Goal: Task Accomplishment & Management: Use online tool/utility

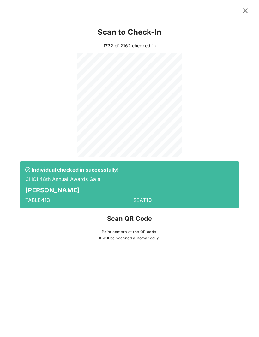
scroll to position [0, 41]
click at [187, 291] on div "Scan to Check-In [DATE] of 2162 checked-in Individual checked in successfully! …" at bounding box center [129, 168] width 259 height 337
click at [250, 283] on div "Scan to Check-In [DATE] of 2162 checked-in Individual checked in successfully! …" at bounding box center [129, 168] width 259 height 337
click at [194, 194] on div "SEAT 10" at bounding box center [184, 200] width 108 height 15
click at [245, 241] on div "Scan to Check-In [DATE] of 2162 checked-in Individual checked in successfully! …" at bounding box center [129, 132] width 231 height 222
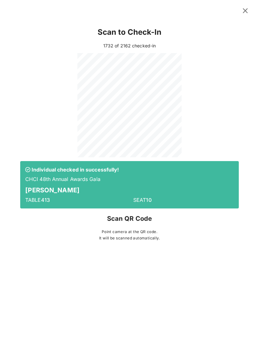
click at [251, 239] on div "Scan to Check-In [DATE] of 2162 checked-in Individual checked in successfully! …" at bounding box center [130, 132] width 244 height 225
click at [256, 238] on div "Scan to Check-In [DATE] of 2162 checked-in Individual checked in successfully! …" at bounding box center [129, 135] width 259 height 231
click at [206, 236] on p "It will be scanned automatically." at bounding box center [129, 238] width 219 height 6
click at [202, 159] on div "Scan to Check-In [DATE] of 2162 checked-in Individual checked in successfully! …" at bounding box center [129, 132] width 231 height 222
click at [253, 328] on div "Scan to Check-In [DATE] of 2162 checked-in Individual checked in successfully! …" at bounding box center [129, 168] width 259 height 337
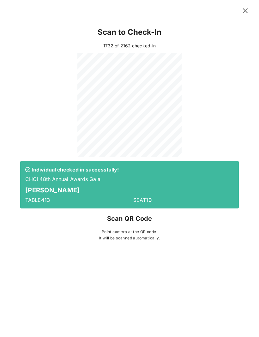
click at [254, 327] on div "Scan to Check-In [DATE] of 2162 checked-in Individual checked in successfully! …" at bounding box center [129, 168] width 259 height 337
click at [191, 220] on p "Scan QR Code" at bounding box center [129, 219] width 219 height 10
click at [253, 229] on div "Scan to Check-In [DATE] of 2162 checked-in Individual checked in successfully! …" at bounding box center [129, 135] width 259 height 231
click at [189, 169] on p "Individual checked in successfully!" at bounding box center [129, 169] width 209 height 7
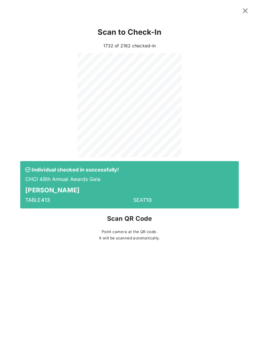
click at [198, 222] on p "Scan QR Code" at bounding box center [129, 219] width 219 height 10
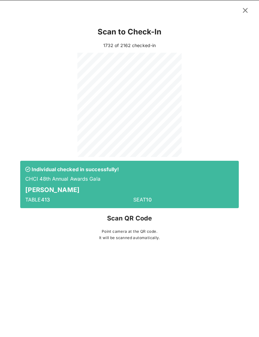
scroll to position [1, 0]
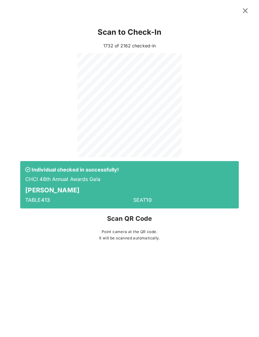
click at [220, 329] on div "Scan to Check-In [DATE] of 2162 checked-in Individual checked in successfully! …" at bounding box center [129, 168] width 259 height 337
click at [201, 329] on div "Scan to Check-In [DATE] of 2162 checked-in Individual checked in successfully! …" at bounding box center [129, 168] width 259 height 337
click at [171, 243] on div "Scan to Check-In [DATE] of 2162 checked-in Individual checked in successfully! …" at bounding box center [129, 132] width 231 height 222
click at [175, 328] on div "Scan to Check-In [DATE] of 2162 checked-in Individual checked in successfully! …" at bounding box center [129, 168] width 259 height 337
click at [195, 232] on p "Point camera at the QR code." at bounding box center [129, 232] width 219 height 6
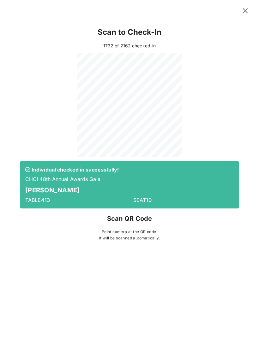
scroll to position [1, 0]
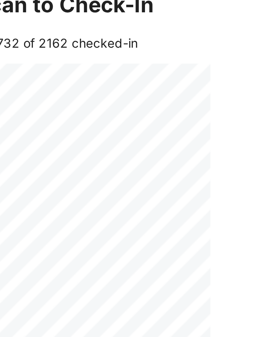
click at [90, 42] on div "1732 of 2162 checked-in" at bounding box center [129, 45] width 219 height 7
click at [91, 42] on div "1732 of 2162 checked-in" at bounding box center [129, 45] width 219 height 7
click at [46, 42] on div "1732 of 2162 checked-in" at bounding box center [129, 45] width 219 height 7
click at [90, 90] on div at bounding box center [129, 105] width 219 height 104
click at [89, 94] on div at bounding box center [129, 105] width 219 height 104
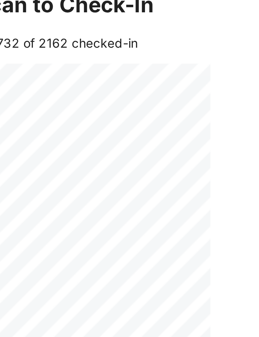
click at [90, 100] on div at bounding box center [129, 105] width 219 height 104
click at [88, 85] on div at bounding box center [129, 105] width 219 height 104
click at [89, 85] on div at bounding box center [129, 105] width 219 height 104
click at [89, 97] on div at bounding box center [129, 105] width 219 height 104
click at [77, 53] on div at bounding box center [129, 105] width 219 height 104
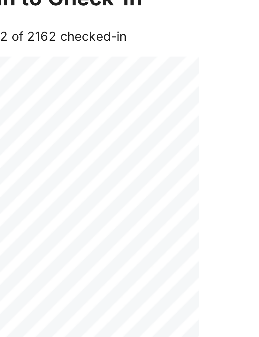
click at [72, 78] on div at bounding box center [129, 105] width 219 height 104
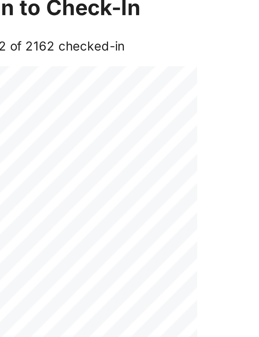
click at [89, 112] on div at bounding box center [129, 105] width 219 height 104
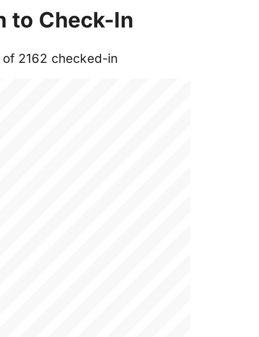
click at [85, 54] on div at bounding box center [129, 105] width 219 height 104
click at [91, 80] on div at bounding box center [129, 105] width 219 height 104
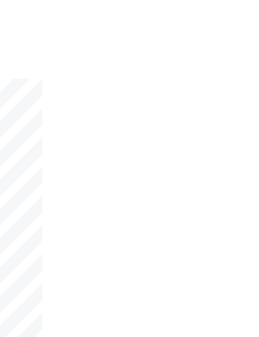
click at [92, 90] on div "Scan to Check-In [DATE] of 2162 checked-in Individual checked in successfully! …" at bounding box center [129, 135] width 259 height 231
click at [87, 45] on div "Scan to Check-In [DATE] of 2162 checked-in Individual checked in successfully! …" at bounding box center [129, 135] width 259 height 231
click at [71, 53] on div at bounding box center [129, 105] width 219 height 104
click at [72, 53] on div at bounding box center [129, 105] width 219 height 104
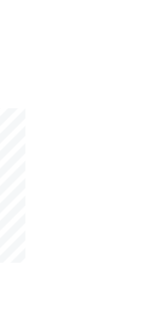
scroll to position [0, 0]
